Goal: Navigation & Orientation: Go to known website

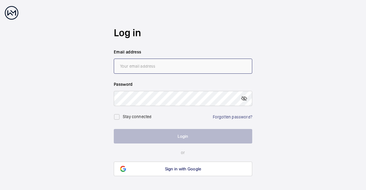
click at [167, 61] on input "email" at bounding box center [183, 65] width 139 height 15
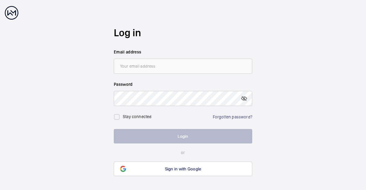
drag, startPoint x: 232, startPoint y: 183, endPoint x: 236, endPoint y: 203, distance: 20.3
click at [236, 189] on html "Log in Email address Password Stay connected Forgotten password? Login or Sign …" at bounding box center [183, 101] width 366 height 202
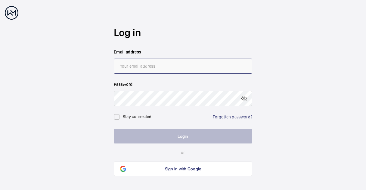
click at [159, 72] on input "email" at bounding box center [183, 65] width 139 height 15
type input "[EMAIL_ADDRESS][PERSON_NAME][DOMAIN_NAME]"
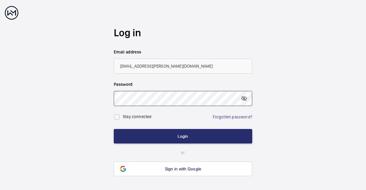
click at [114, 129] on button "Login" at bounding box center [183, 136] width 139 height 14
